Goal: Task Accomplishment & Management: Complete application form

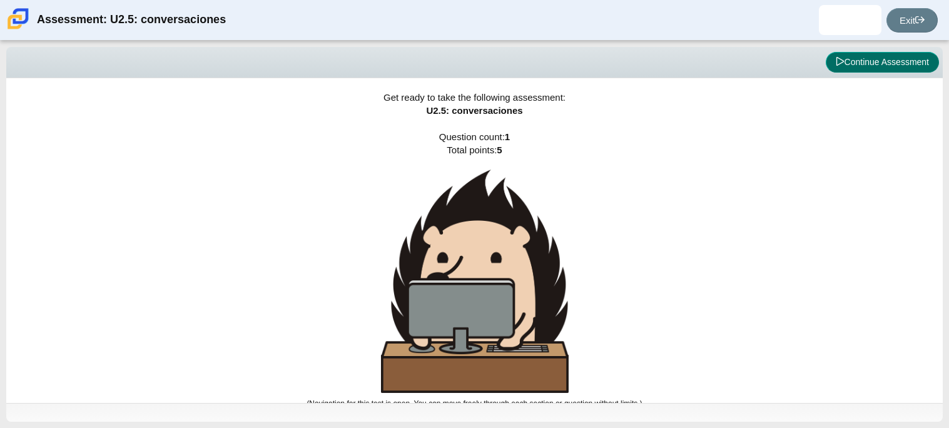
click at [836, 62] on icon at bounding box center [840, 61] width 9 height 9
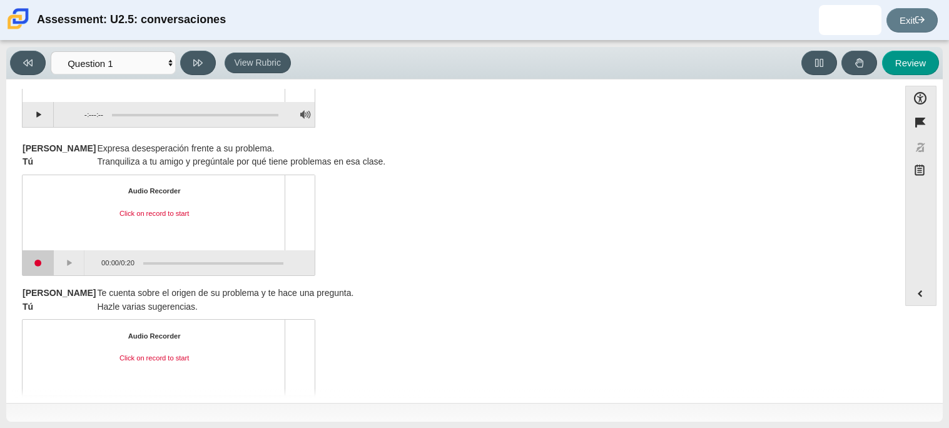
scroll to position [120, 0]
click at [43, 268] on button "Start recording" at bounding box center [38, 262] width 31 height 25
click at [32, 262] on button "Stop recording" at bounding box center [38, 262] width 31 height 25
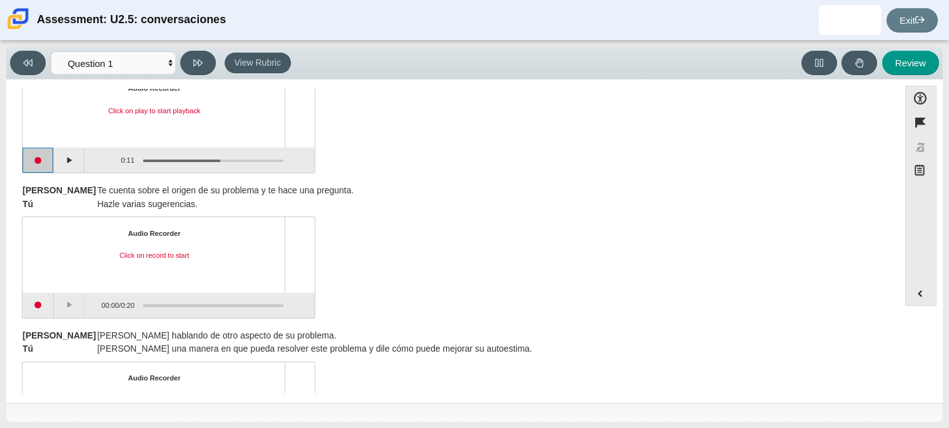
scroll to position [223, 0]
click at [42, 303] on button "Start recording" at bounding box center [38, 303] width 31 height 25
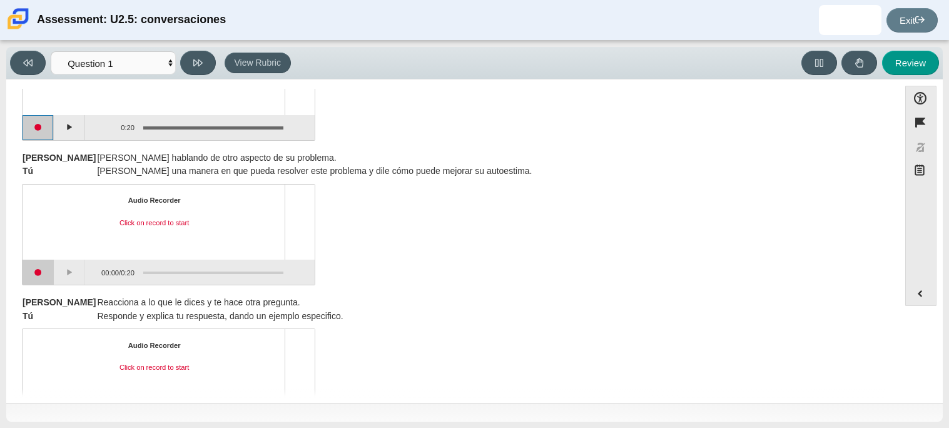
scroll to position [401, 0]
click at [38, 276] on button "Start recording" at bounding box center [38, 270] width 31 height 25
click at [43, 265] on button "Stop recording" at bounding box center [38, 270] width 31 height 25
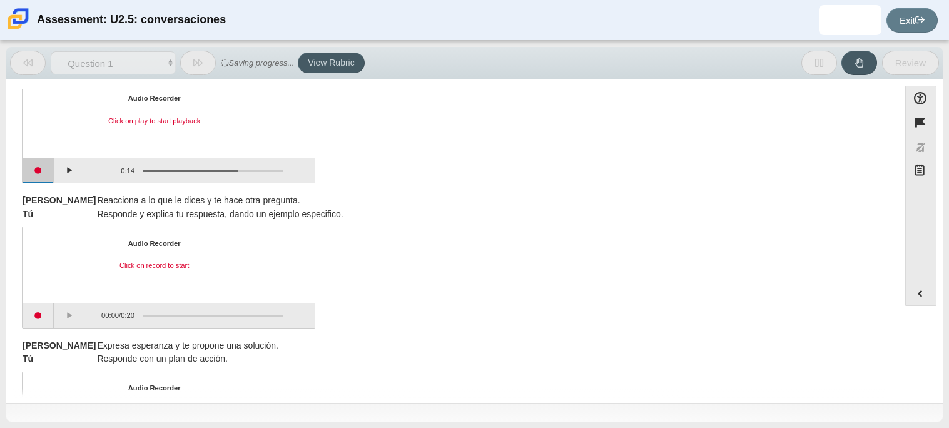
scroll to position [549, 0]
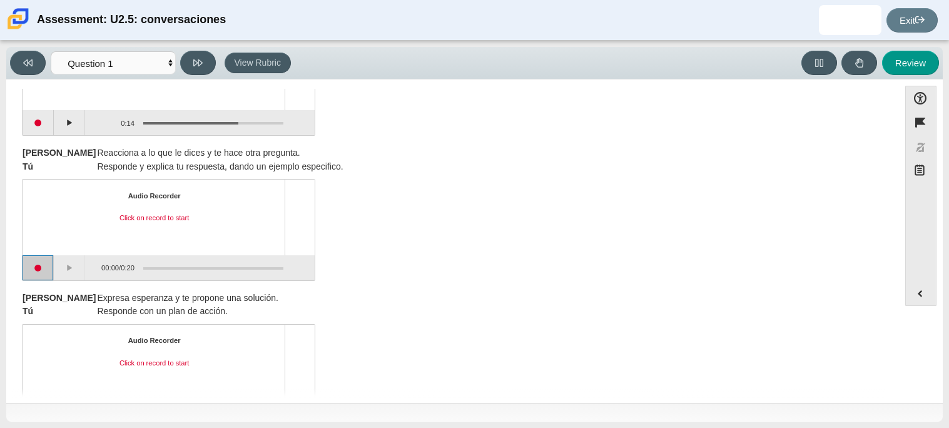
click at [39, 273] on button "Start recording" at bounding box center [38, 267] width 31 height 25
click at [40, 273] on button "Stop recording" at bounding box center [38, 267] width 31 height 25
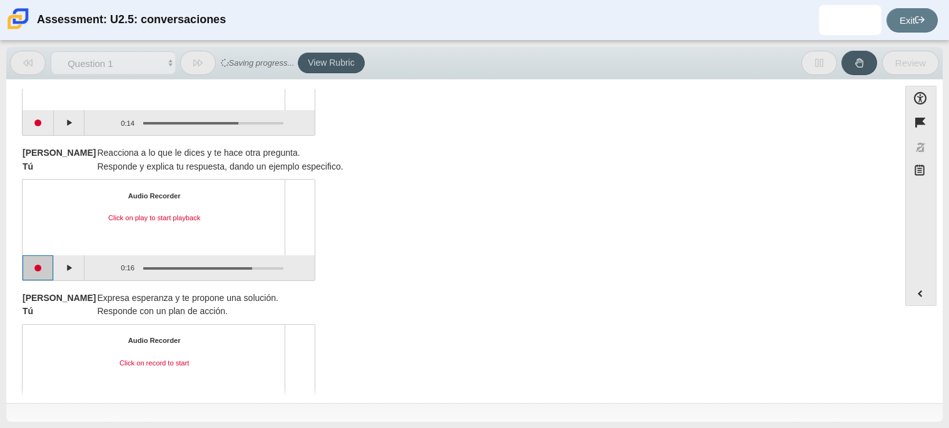
scroll to position [594, 0]
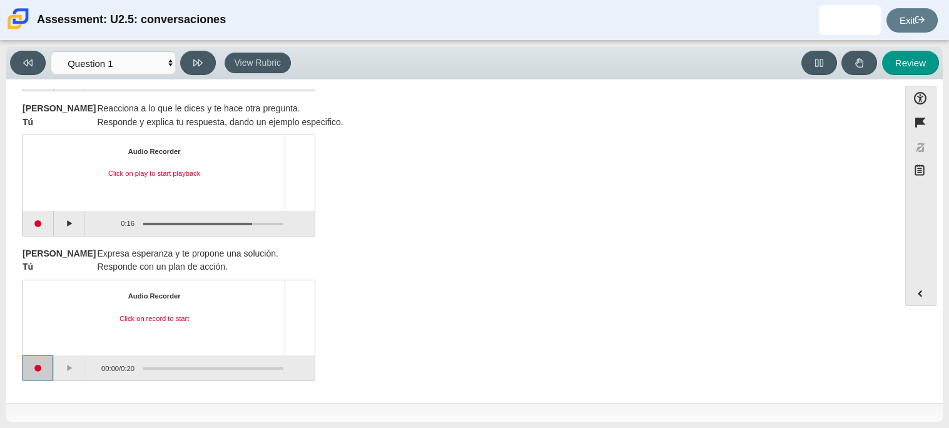
click at [28, 370] on button "Start recording" at bounding box center [38, 367] width 31 height 25
click at [48, 368] on button "Stop recording" at bounding box center [38, 367] width 31 height 25
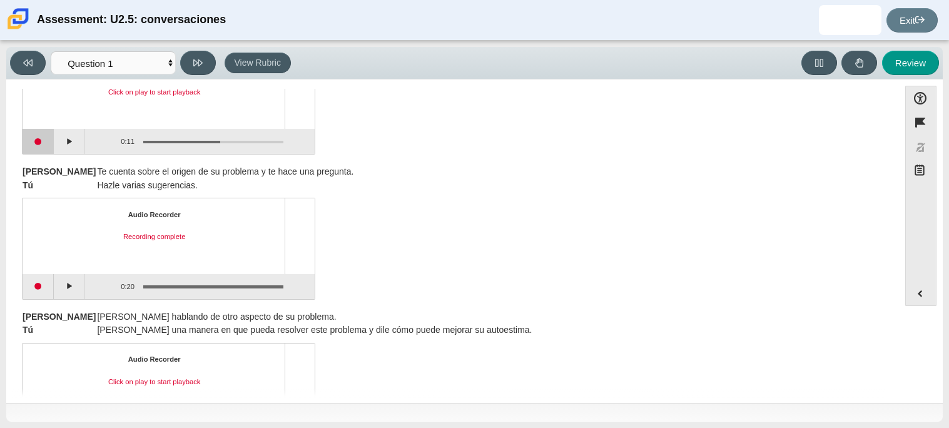
scroll to position [242, 0]
click at [36, 290] on button "Start recording" at bounding box center [38, 285] width 31 height 25
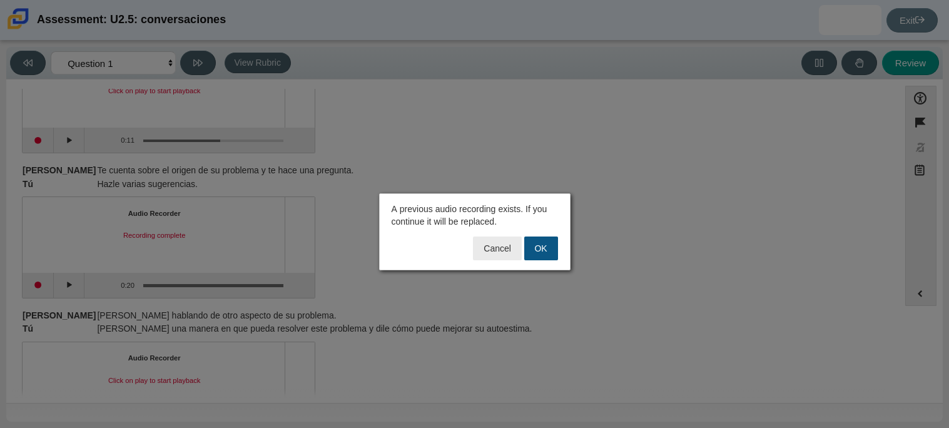
click at [543, 243] on button "OK" at bounding box center [541, 248] width 34 height 24
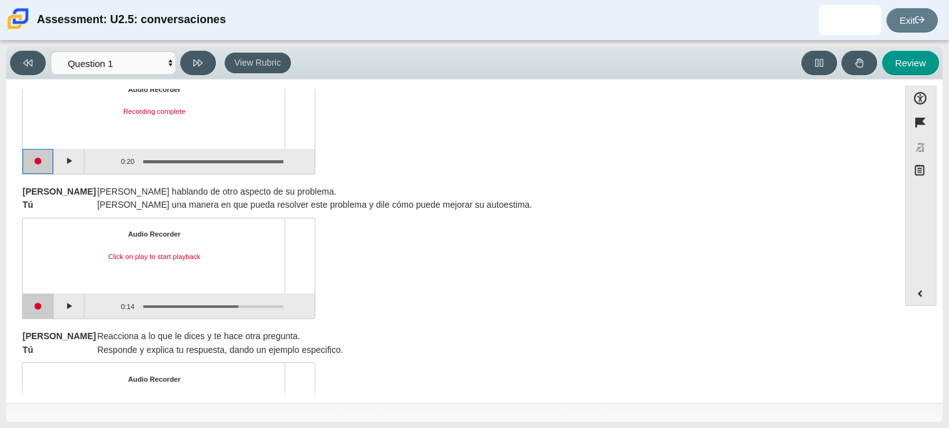
scroll to position [381, 0]
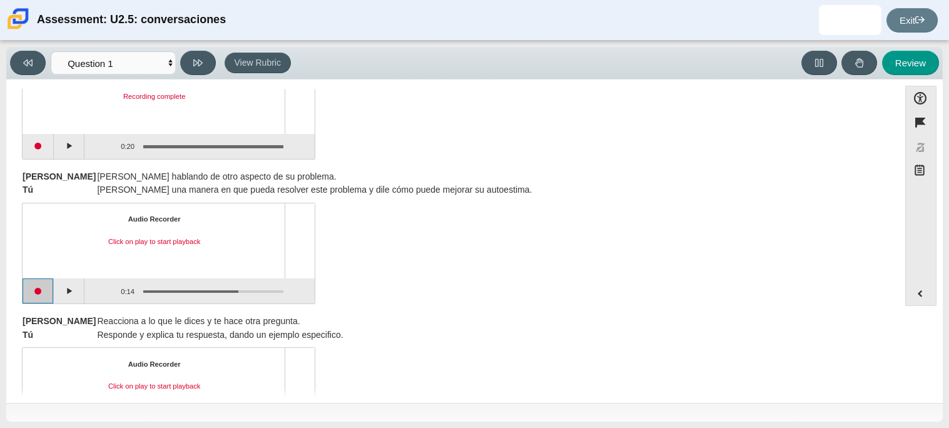
click at [37, 295] on button "Start recording" at bounding box center [38, 290] width 31 height 25
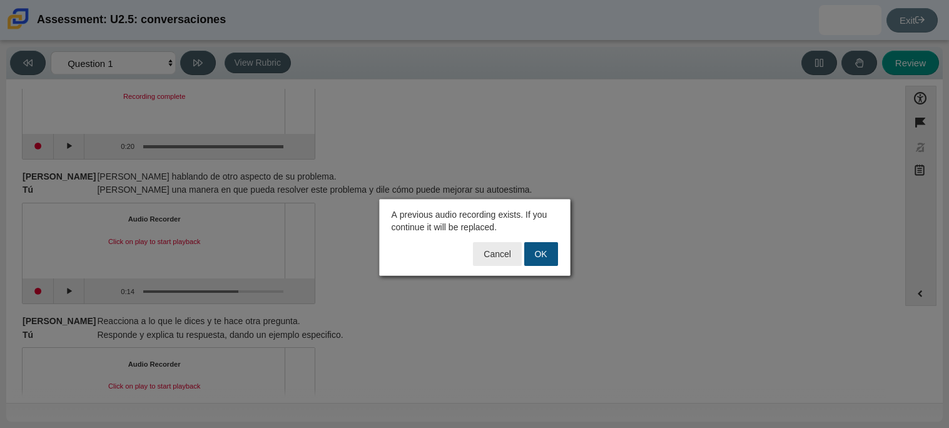
click at [552, 255] on button "OK" at bounding box center [541, 254] width 34 height 24
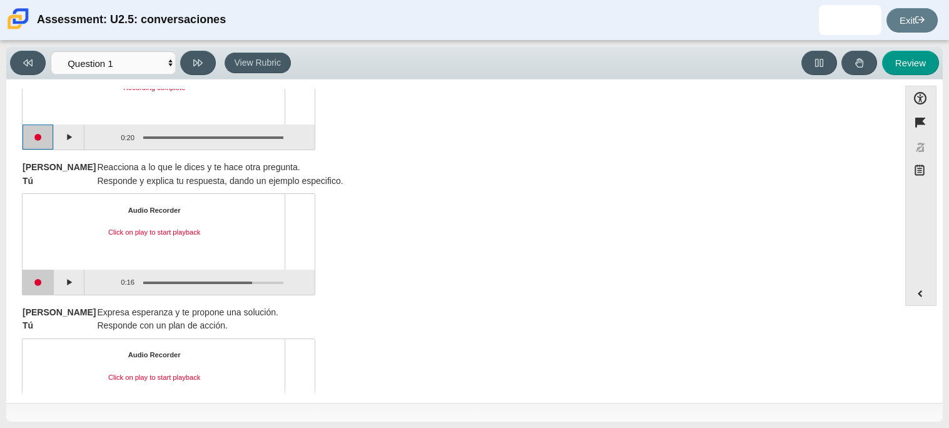
scroll to position [538, 0]
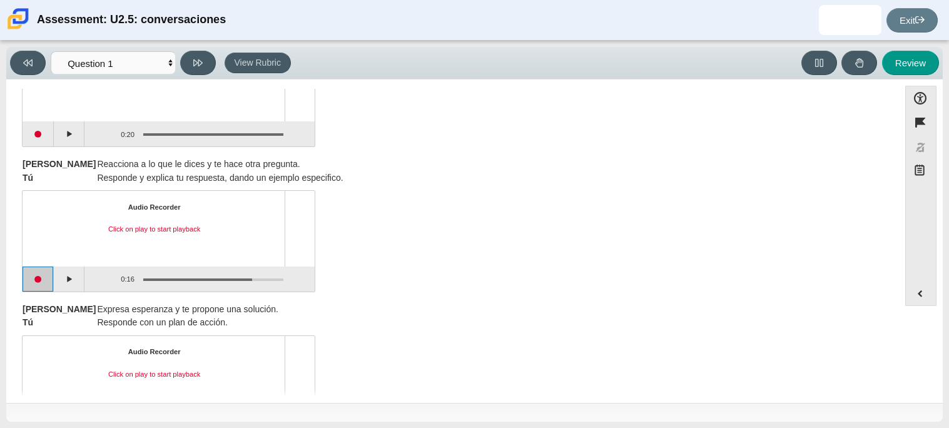
click at [41, 278] on button "Start recording" at bounding box center [38, 278] width 31 height 25
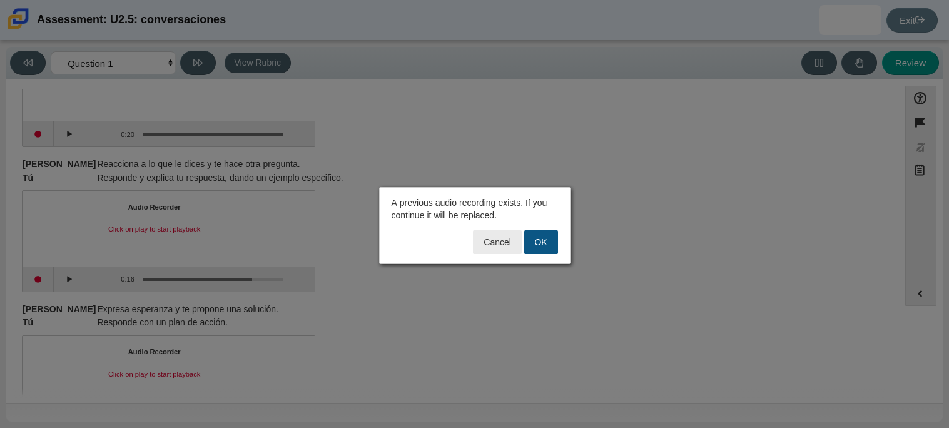
click at [547, 233] on button "OK" at bounding box center [541, 242] width 34 height 24
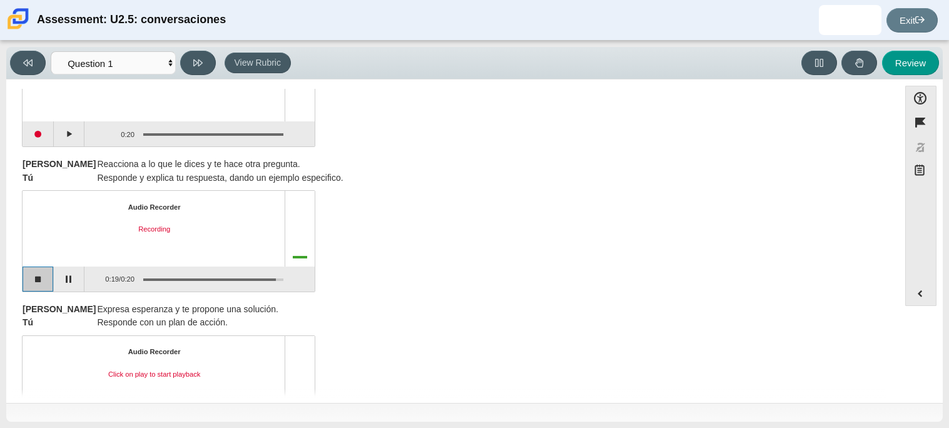
click at [47, 279] on button "Stop recording" at bounding box center [38, 278] width 31 height 25
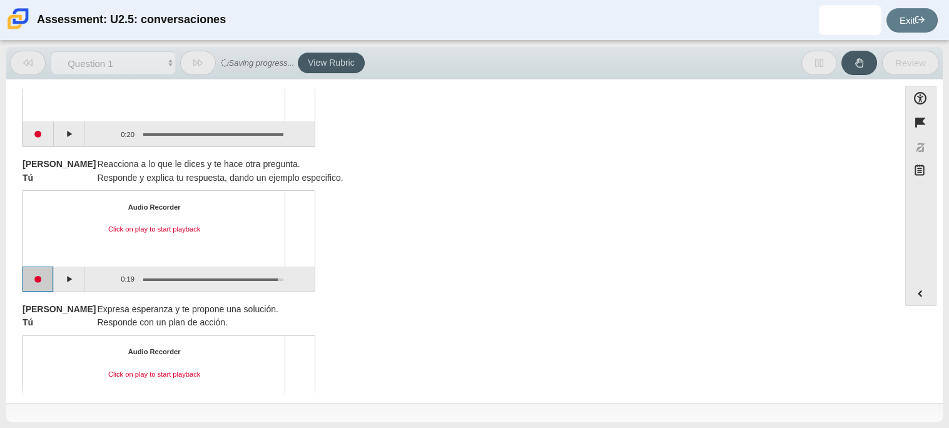
scroll to position [594, 0]
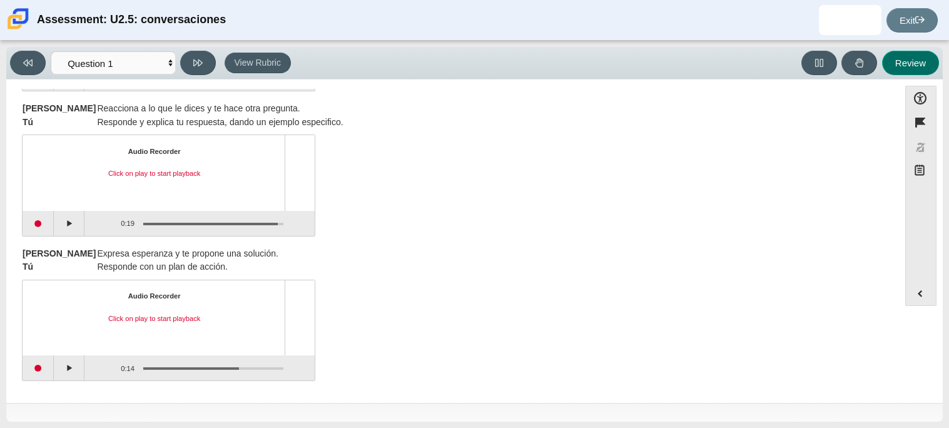
click at [918, 68] on button "Review" at bounding box center [910, 63] width 57 height 24
select select "review"
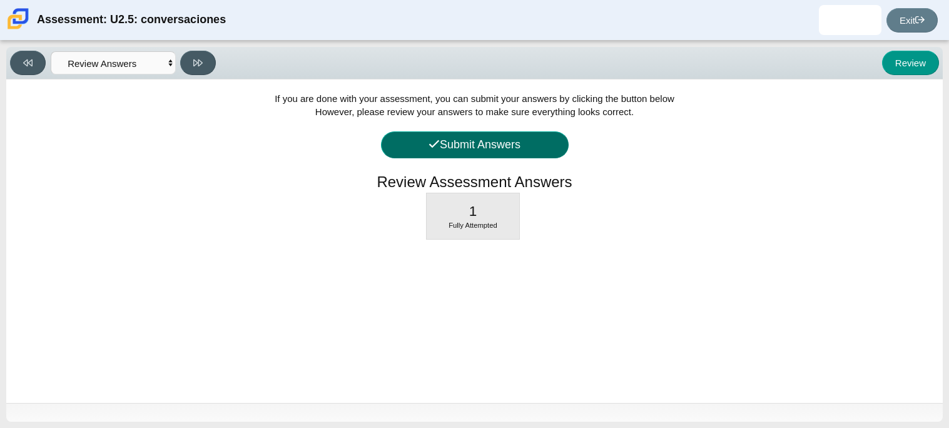
click at [499, 147] on button "Submit Answers" at bounding box center [475, 144] width 188 height 27
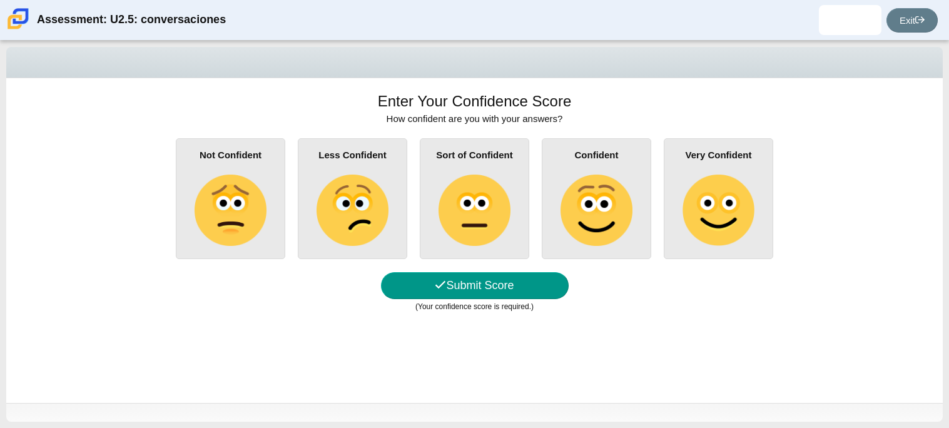
click at [216, 195] on img at bounding box center [230, 209] width 71 height 71
click at [0, 0] on input "Not Confident" at bounding box center [0, 0] width 0 height 0
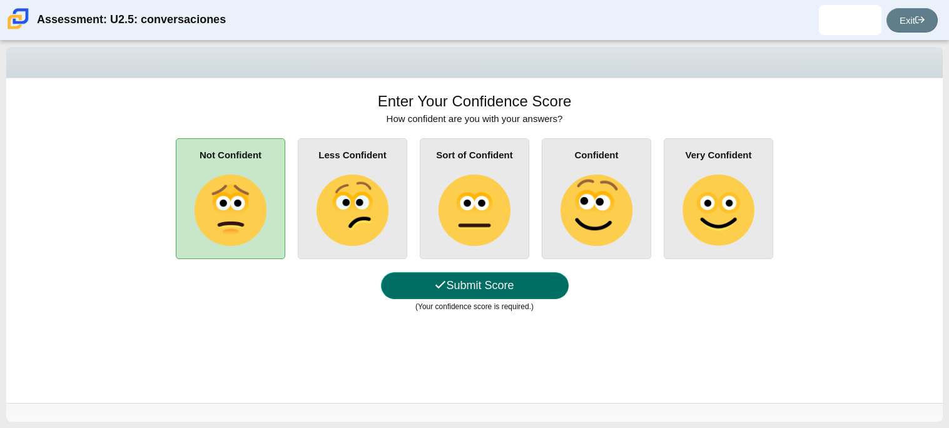
click at [520, 293] on button "Submit Score" at bounding box center [475, 285] width 188 height 27
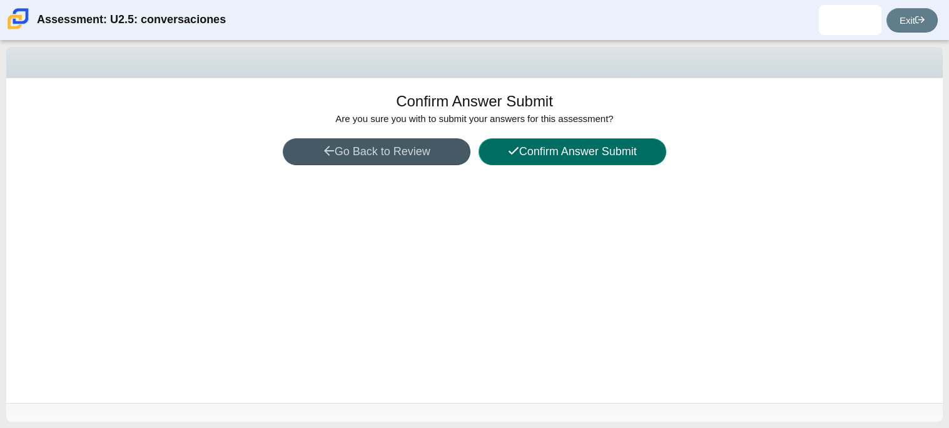
click at [606, 146] on button "Confirm Answer Submit" at bounding box center [572, 151] width 188 height 27
